Goal: Information Seeking & Learning: Learn about a topic

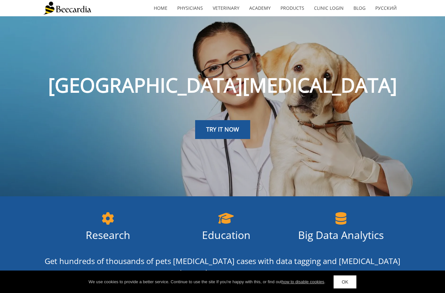
click at [354, 280] on link "OK" at bounding box center [345, 282] width 23 height 13
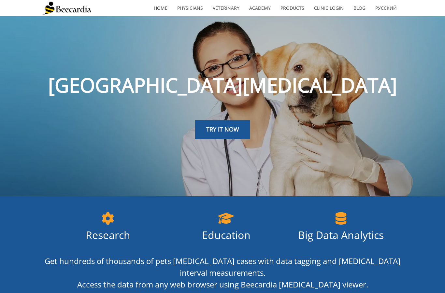
click at [236, 122] on link "TRY IT NOW" at bounding box center [222, 129] width 55 height 19
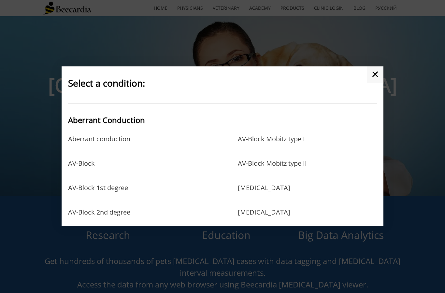
click at [381, 83] on link "✕" at bounding box center [375, 75] width 17 height 16
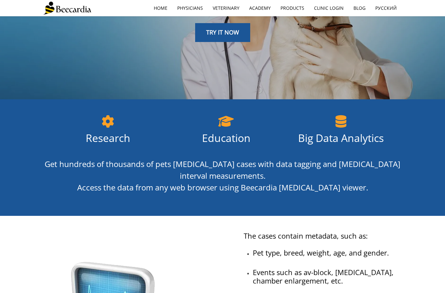
scroll to position [126, 0]
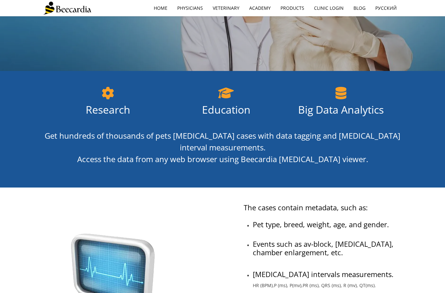
click at [232, 103] on span "Education" at bounding box center [226, 110] width 49 height 14
click at [239, 101] on icon at bounding box center [226, 93] width 108 height 22
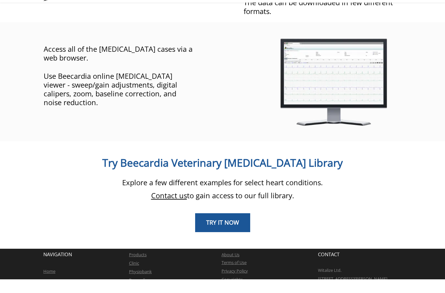
scroll to position [463, 0]
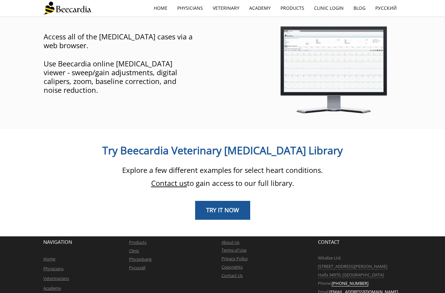
click at [239, 206] on span "TRY IT NOW" at bounding box center [222, 210] width 33 height 8
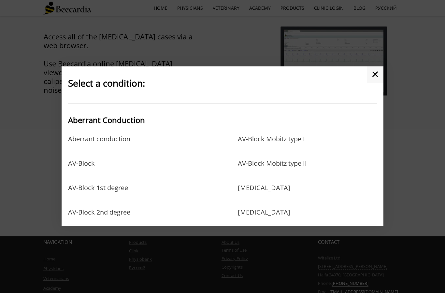
click at [90, 179] on link "AV-Block" at bounding box center [81, 170] width 27 height 21
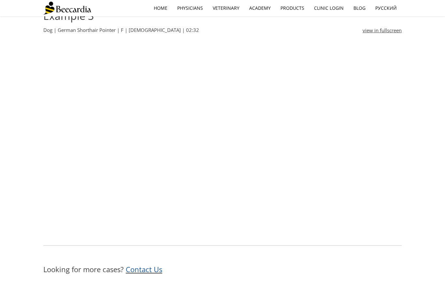
scroll to position [722, 0]
click at [0, 0] on link "Veterinarians" at bounding box center [0, 0] width 0 height 0
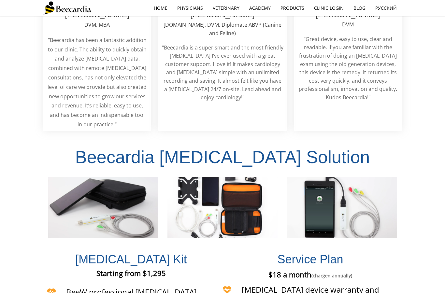
scroll to position [1277, 0]
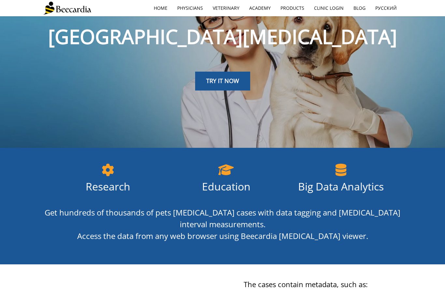
scroll to position [48, 0]
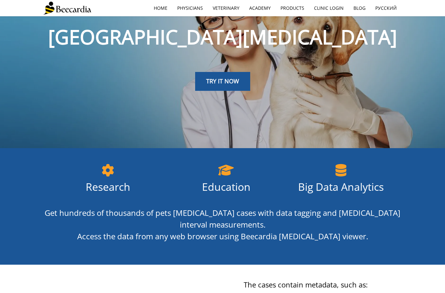
click at [240, 78] on link "TRY IT NOW" at bounding box center [222, 81] width 55 height 19
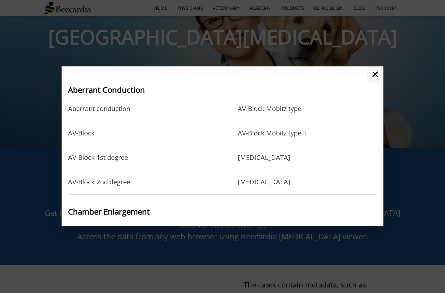
scroll to position [26, 0]
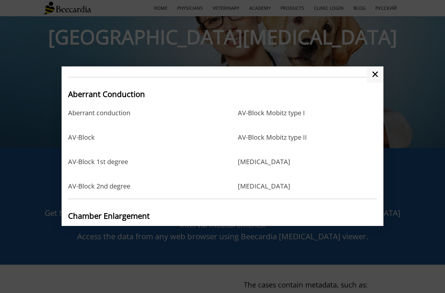
click at [116, 175] on link "AV-Block 1st degree" at bounding box center [98, 168] width 60 height 21
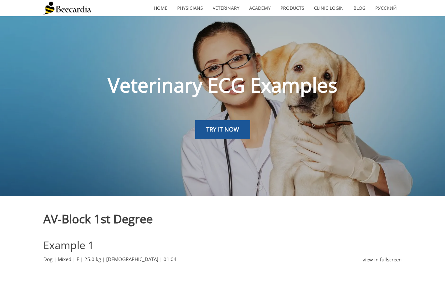
click at [243, 121] on link "TRY IT NOW" at bounding box center [222, 129] width 55 height 19
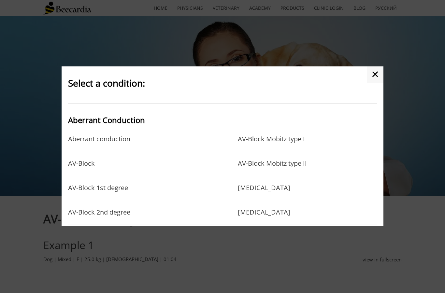
click at [227, 127] on h2 "Aberrant Conduction" at bounding box center [222, 119] width 309 height 16
click at [144, 89] on span "Select a condition:" at bounding box center [106, 83] width 77 height 12
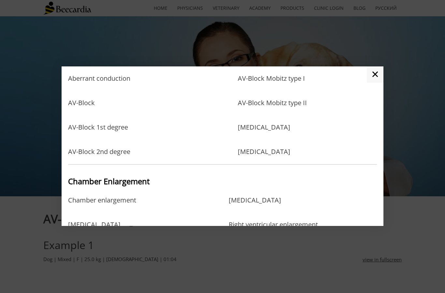
scroll to position [62, 0]
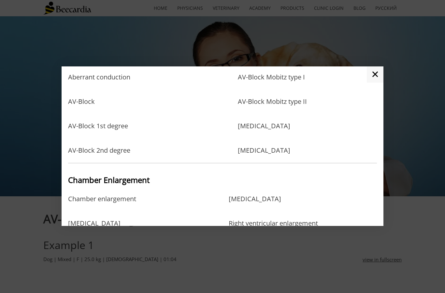
click at [118, 155] on link "AV-Block 2nd degree" at bounding box center [99, 151] width 62 height 8
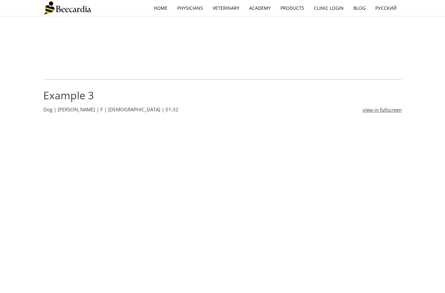
scroll to position [650, 0]
